Goal: Task Accomplishment & Management: Manage account settings

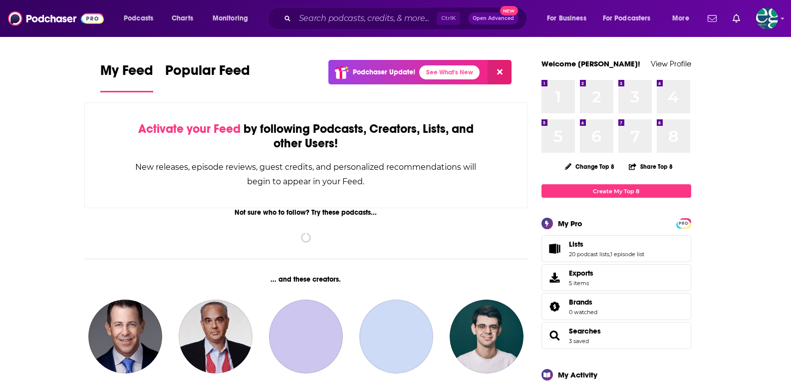
click at [780, 17] on div "Podcasts Charts Monitoring Ctrl K Open Advanced New For Business For Podcasters…" at bounding box center [395, 18] width 791 height 37
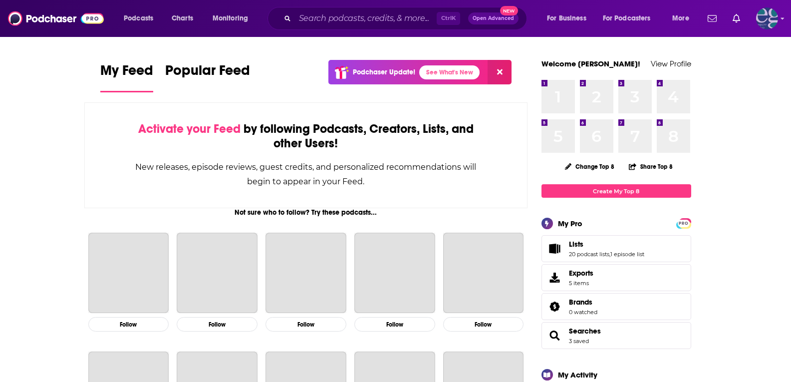
click at [783, 19] on icon "Show profile menu" at bounding box center [782, 19] width 3 height 2
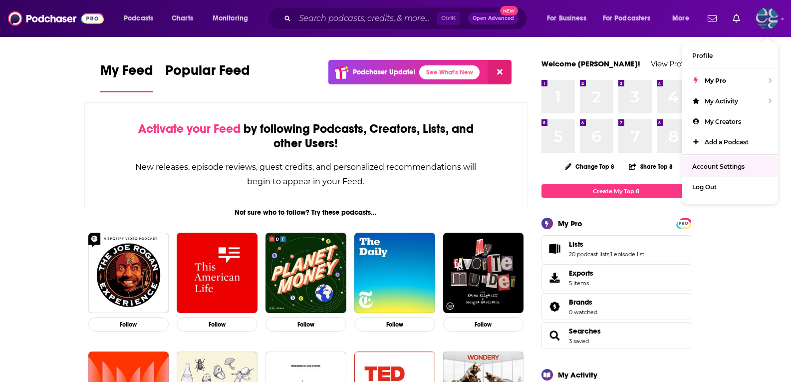
click at [716, 167] on span "Account Settings" at bounding box center [718, 166] width 52 height 7
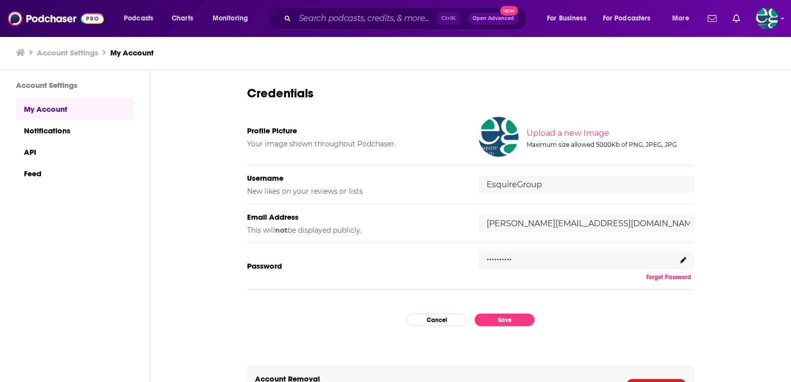
scroll to position [61, 0]
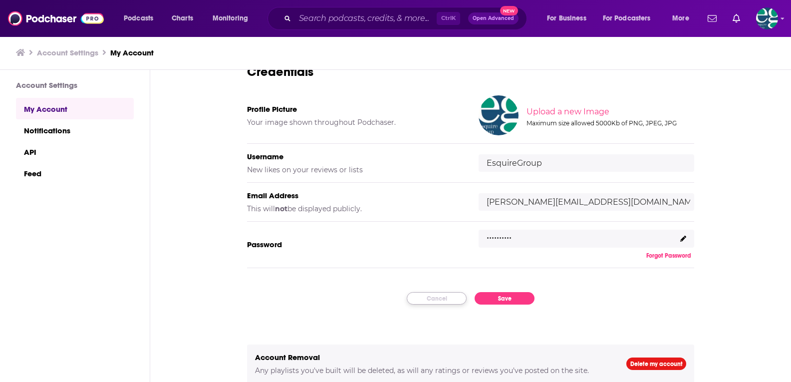
click at [434, 300] on button "Cancel" at bounding box center [436, 298] width 60 height 12
click at [431, 297] on button "Cancel" at bounding box center [436, 298] width 60 height 12
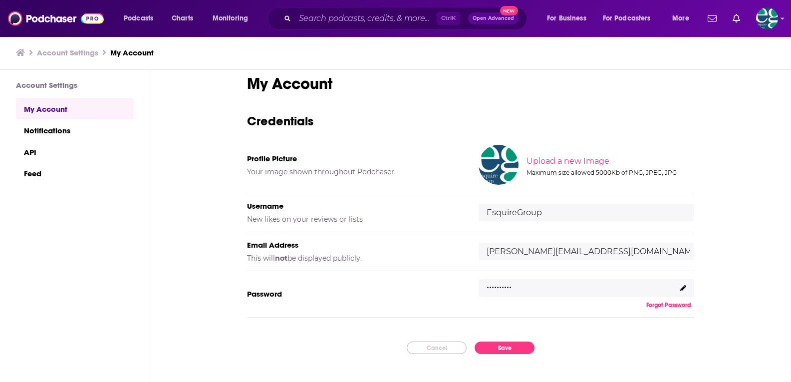
scroll to position [0, 0]
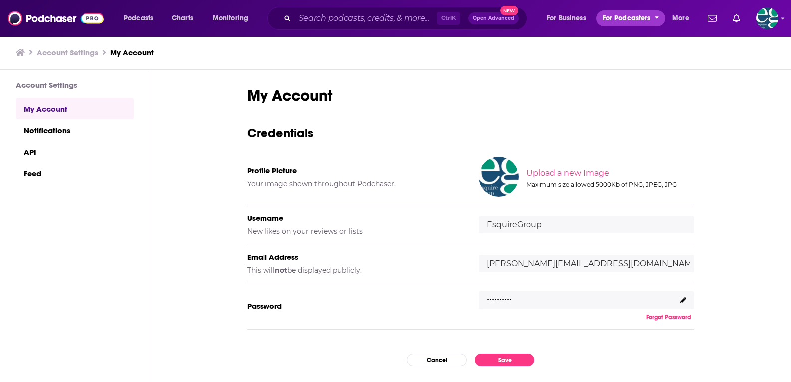
click at [656, 16] on icon "open menu" at bounding box center [656, 16] width 4 height 7
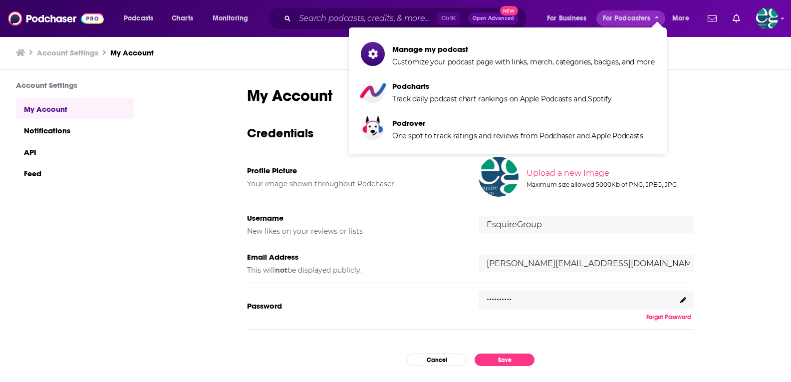
click at [714, 71] on div "My Account Credentials Profile Picture Your image shown throughout Podchaser. U…" at bounding box center [470, 226] width 640 height 313
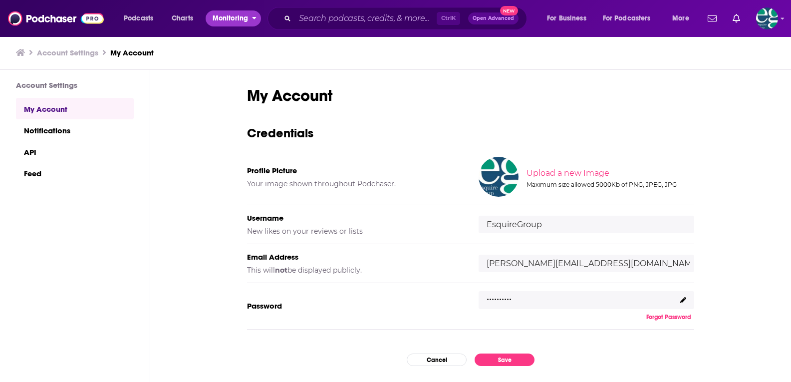
click at [256, 20] on icon "open menu" at bounding box center [254, 16] width 4 height 7
